Goal: Book appointment/travel/reservation

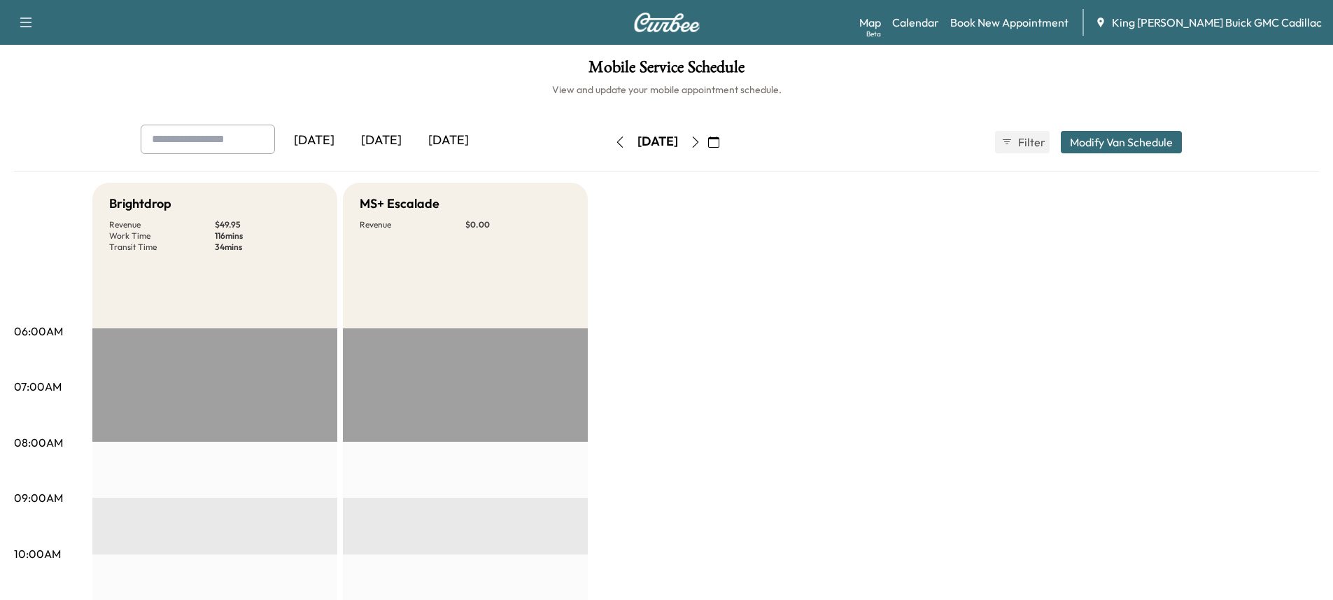
click at [615, 146] on icon "button" at bounding box center [620, 141] width 11 height 11
click at [608, 138] on button "button" at bounding box center [620, 142] width 24 height 22
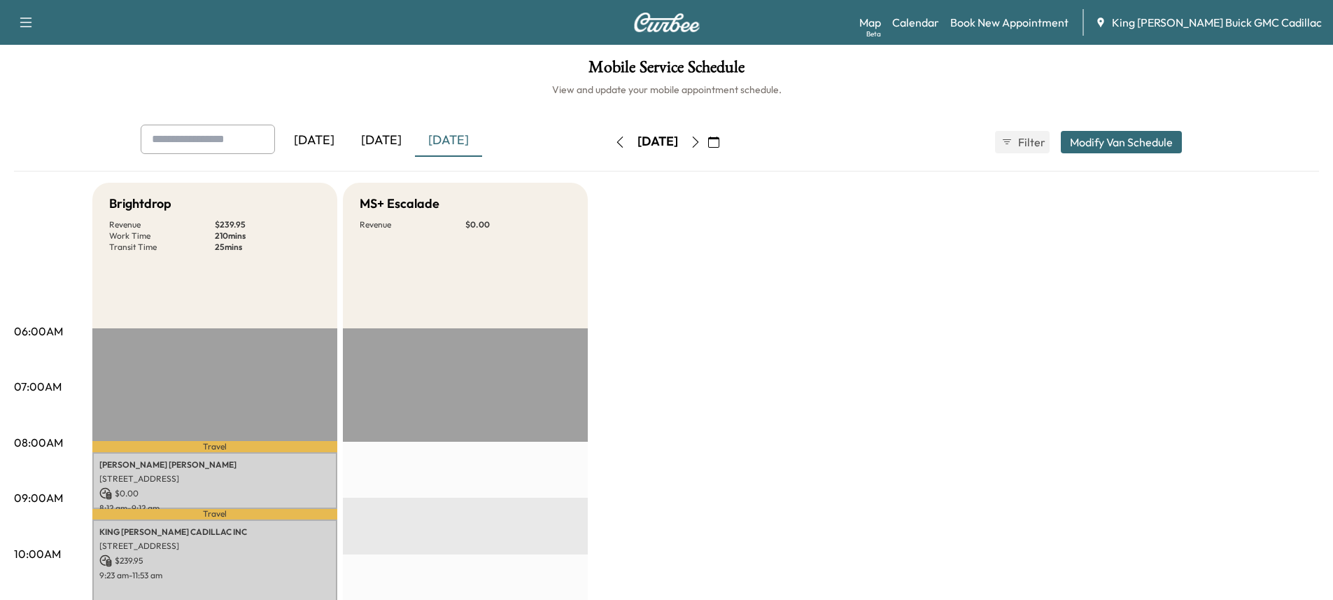
click at [608, 149] on button "button" at bounding box center [620, 142] width 24 height 22
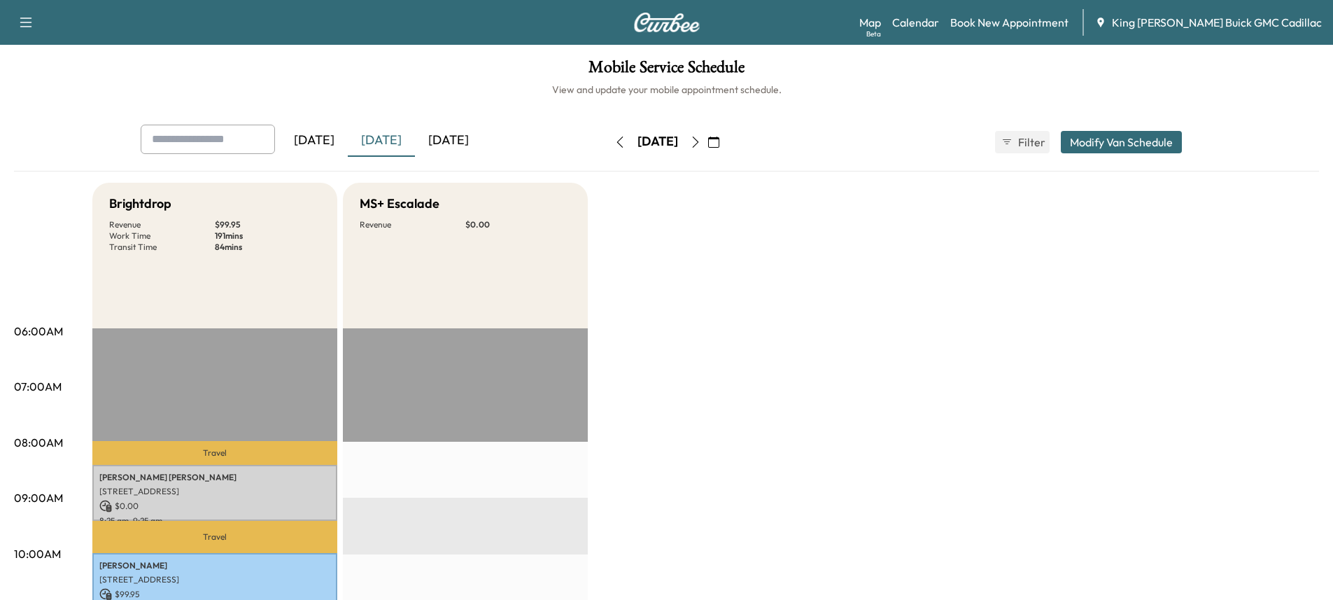
click at [708, 143] on button "button" at bounding box center [696, 142] width 24 height 22
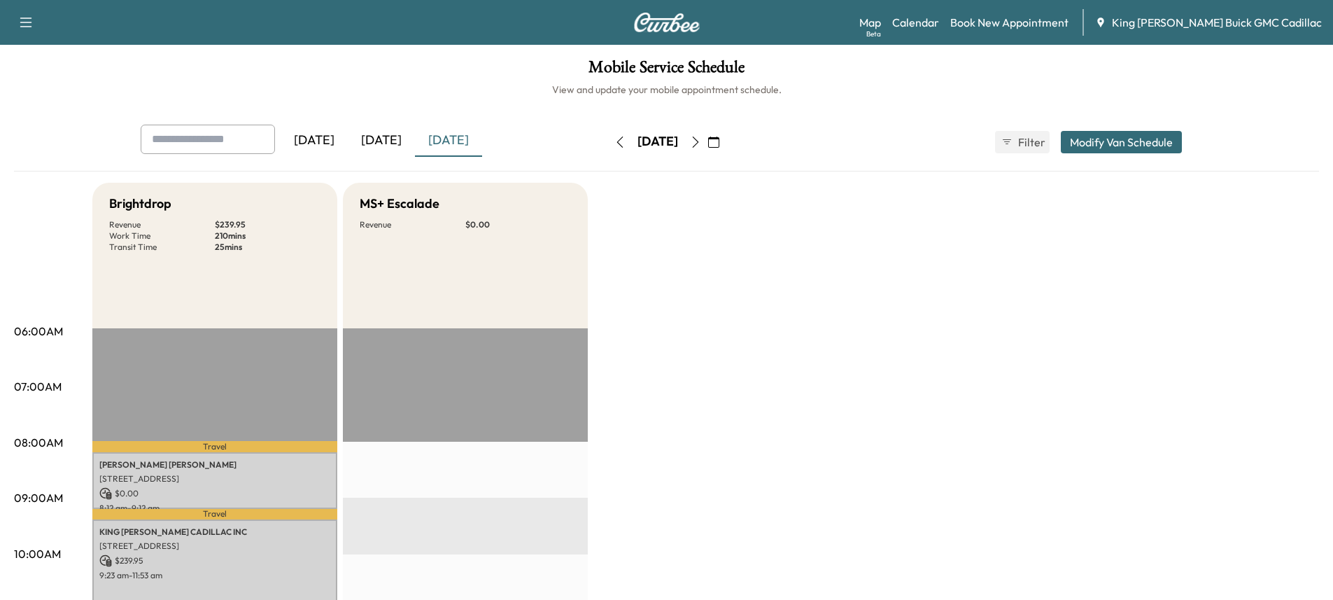
click at [708, 139] on button "button" at bounding box center [696, 142] width 24 height 22
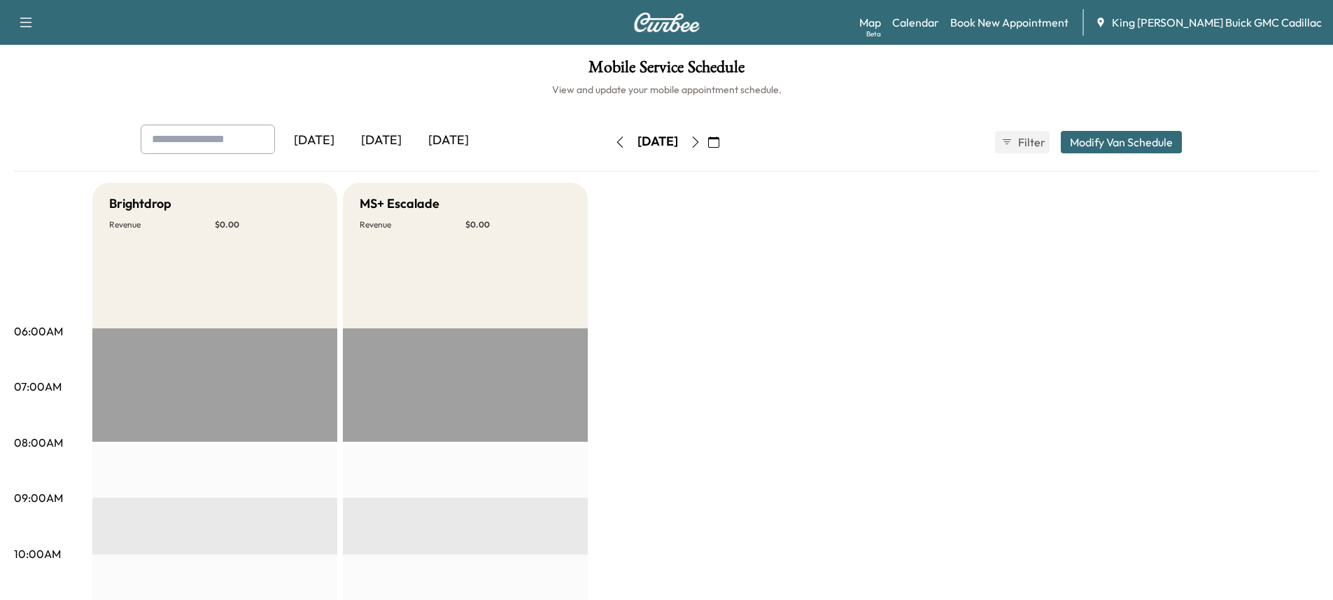
click at [708, 143] on button "button" at bounding box center [696, 142] width 24 height 22
